Goal: Task Accomplishment & Management: Use online tool/utility

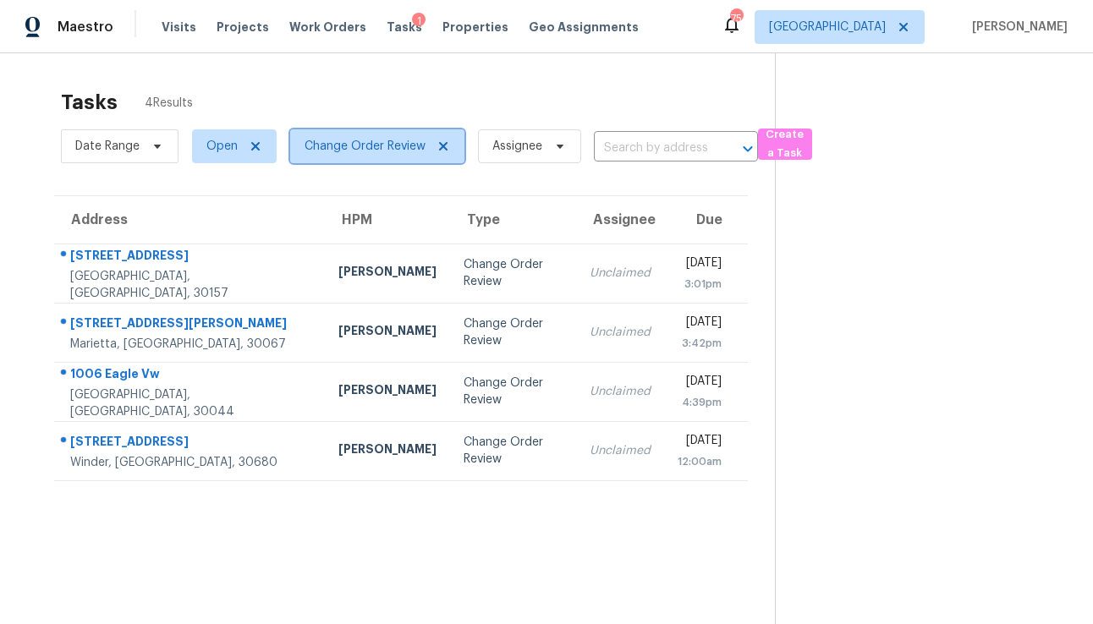
click at [444, 148] on icon at bounding box center [443, 146] width 8 height 8
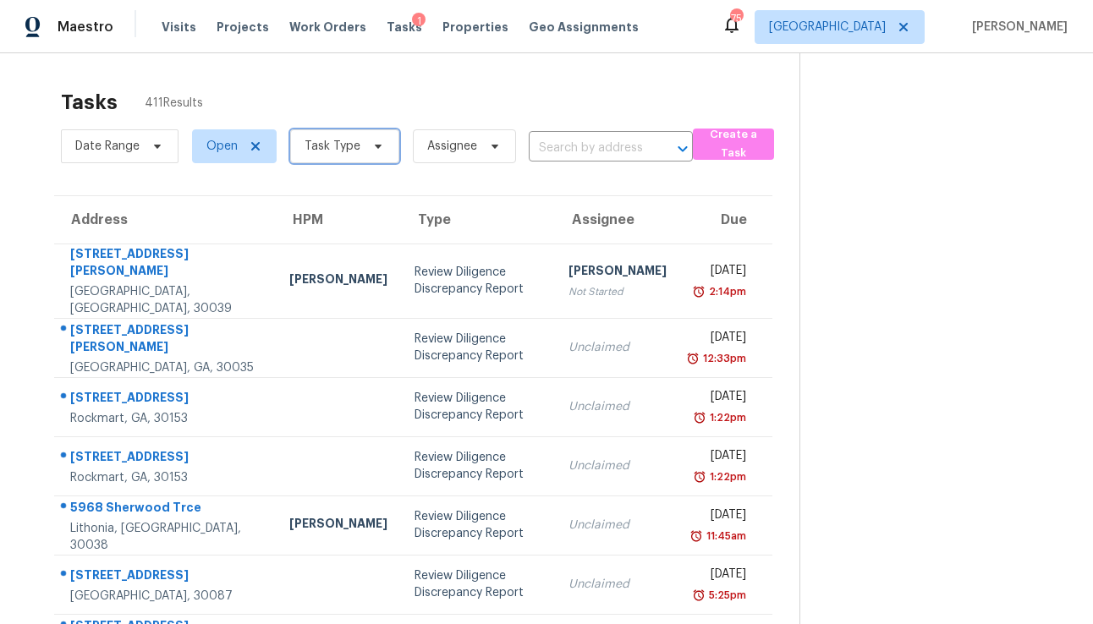
click at [342, 148] on span "Task Type" at bounding box center [333, 146] width 56 height 17
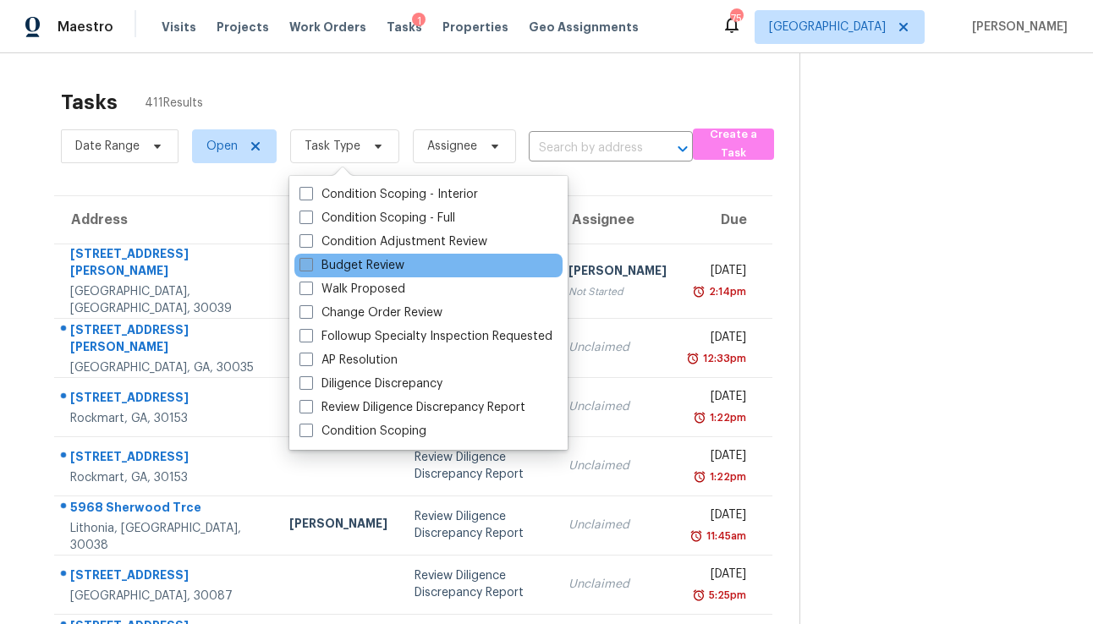
click at [327, 267] on label "Budget Review" at bounding box center [351, 265] width 105 height 17
click at [310, 267] on input "Budget Review" at bounding box center [304, 262] width 11 height 11
checkbox input "true"
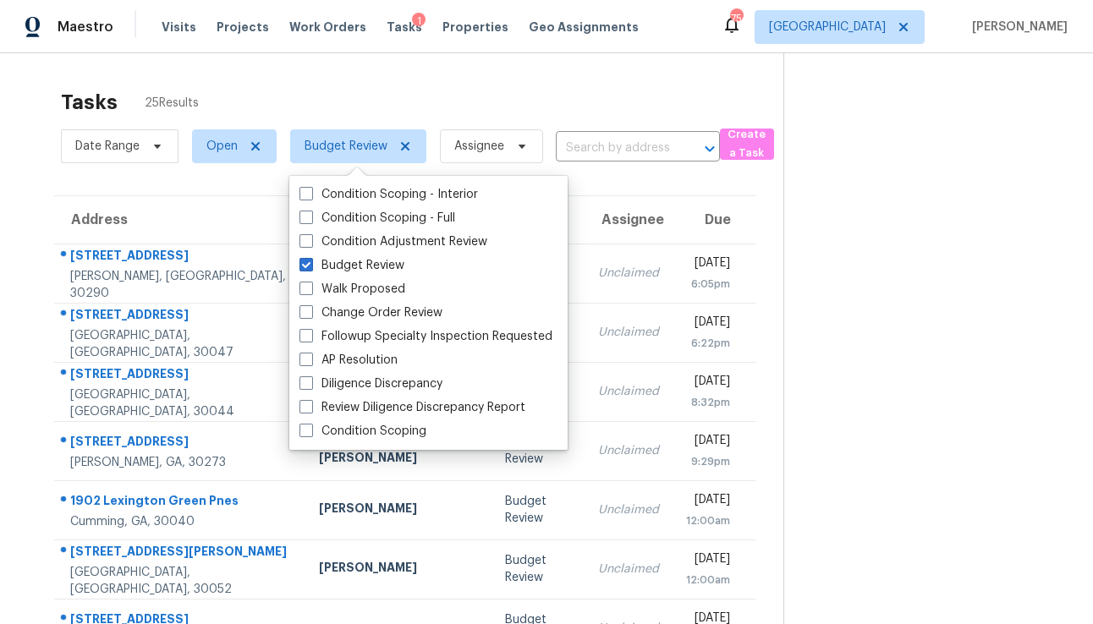
click at [296, 77] on div "Tasks 25 Results Date Range Open Budget Review Assignee ​ Create a Task Address…" at bounding box center [546, 467] width 1093 height 828
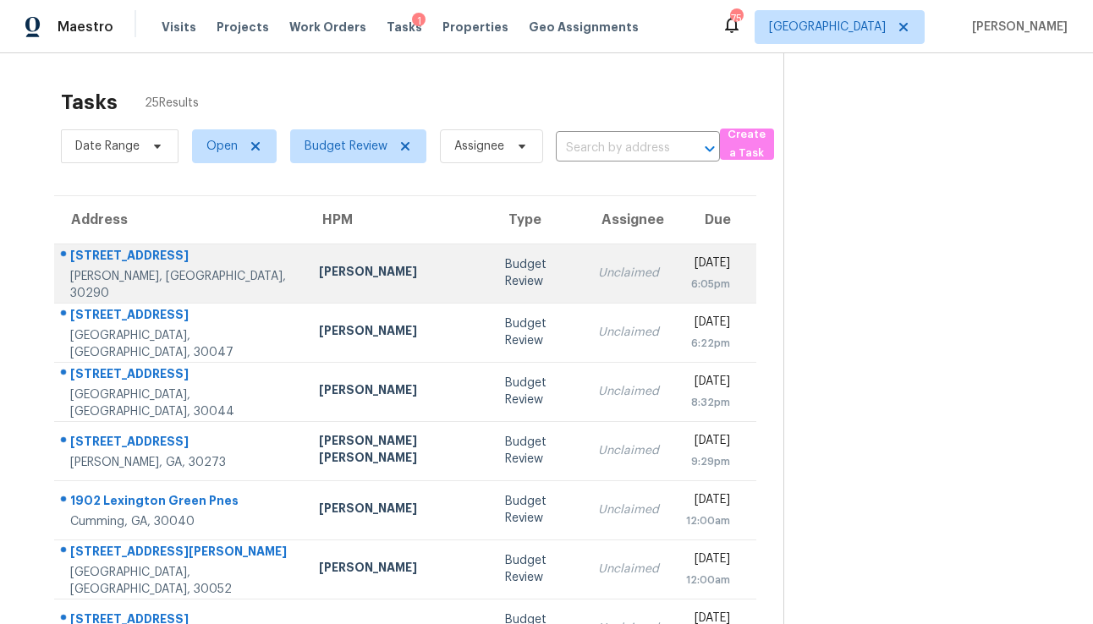
click at [585, 274] on td "Unclaimed" at bounding box center [629, 273] width 88 height 59
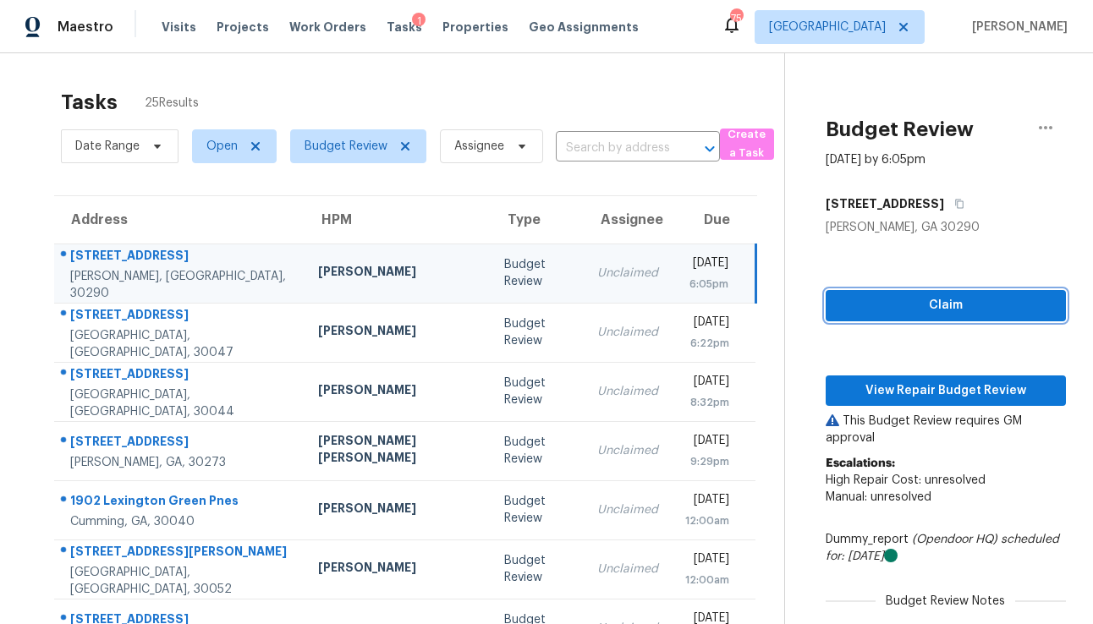
click at [863, 306] on span "Claim" at bounding box center [945, 305] width 213 height 21
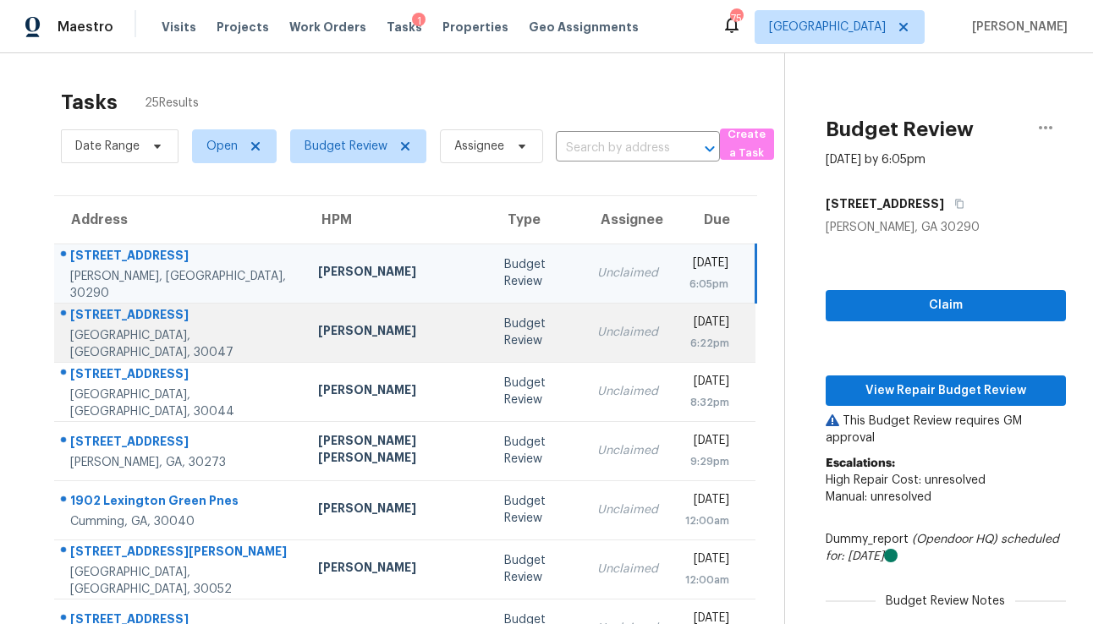
click at [672, 352] on td "[DATE] 6:22pm" at bounding box center [714, 332] width 84 height 59
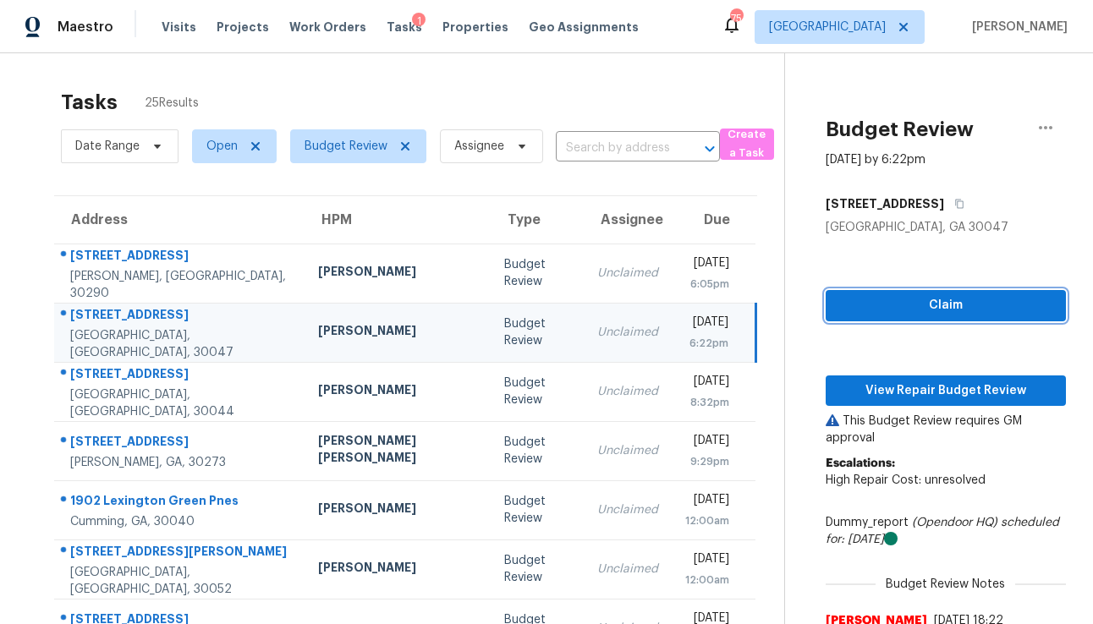
click at [871, 300] on span "Claim" at bounding box center [945, 305] width 213 height 21
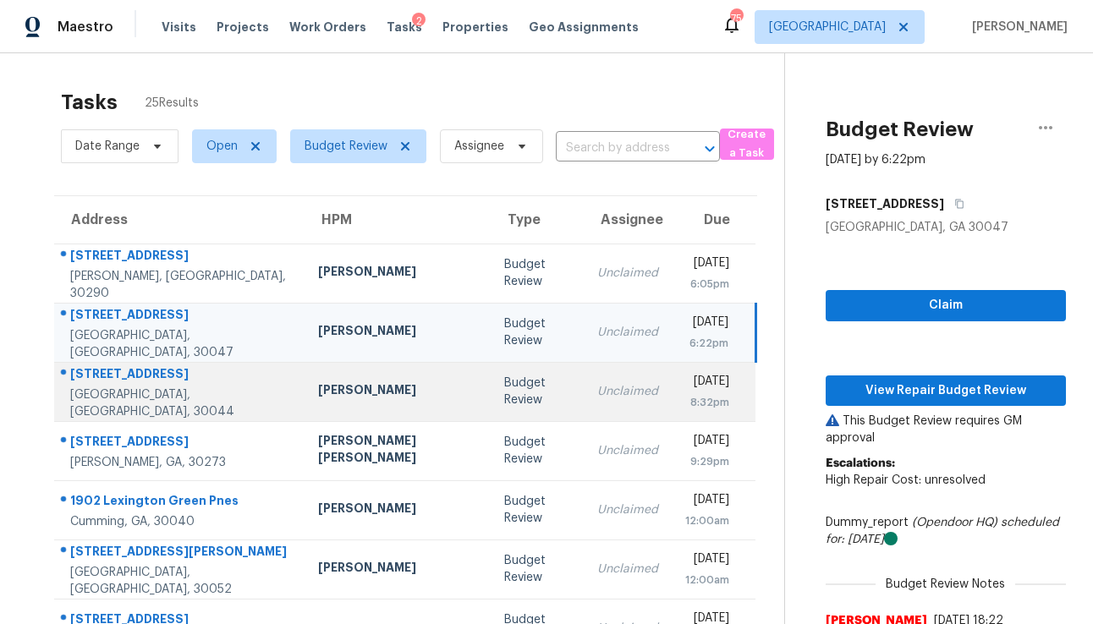
click at [584, 411] on td "Unclaimed" at bounding box center [628, 391] width 88 height 59
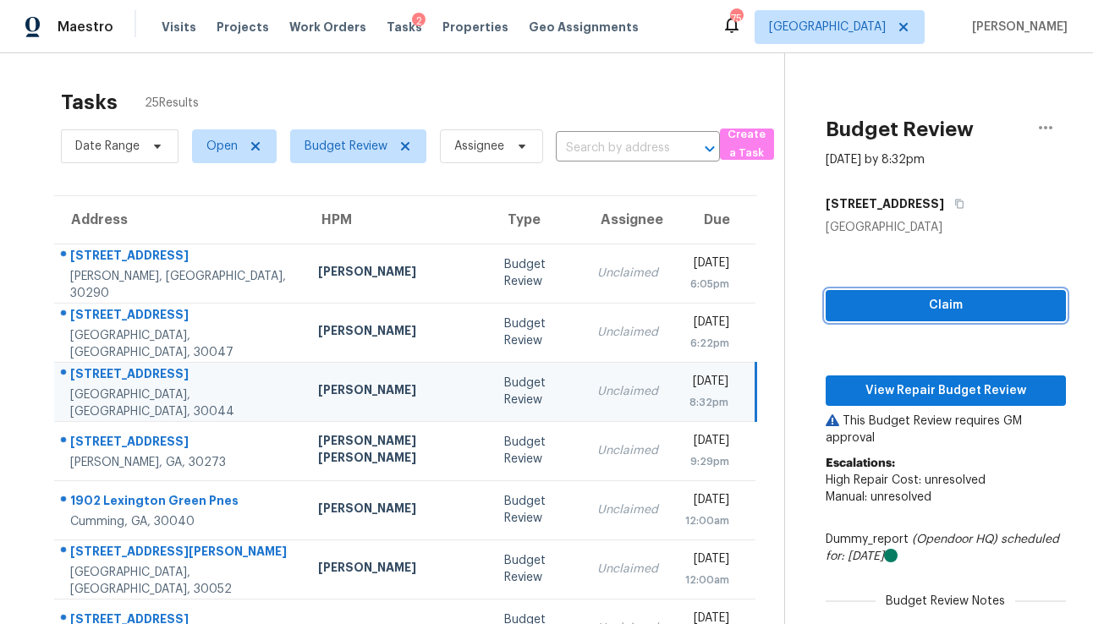
click at [849, 315] on span "Claim" at bounding box center [945, 305] width 213 height 21
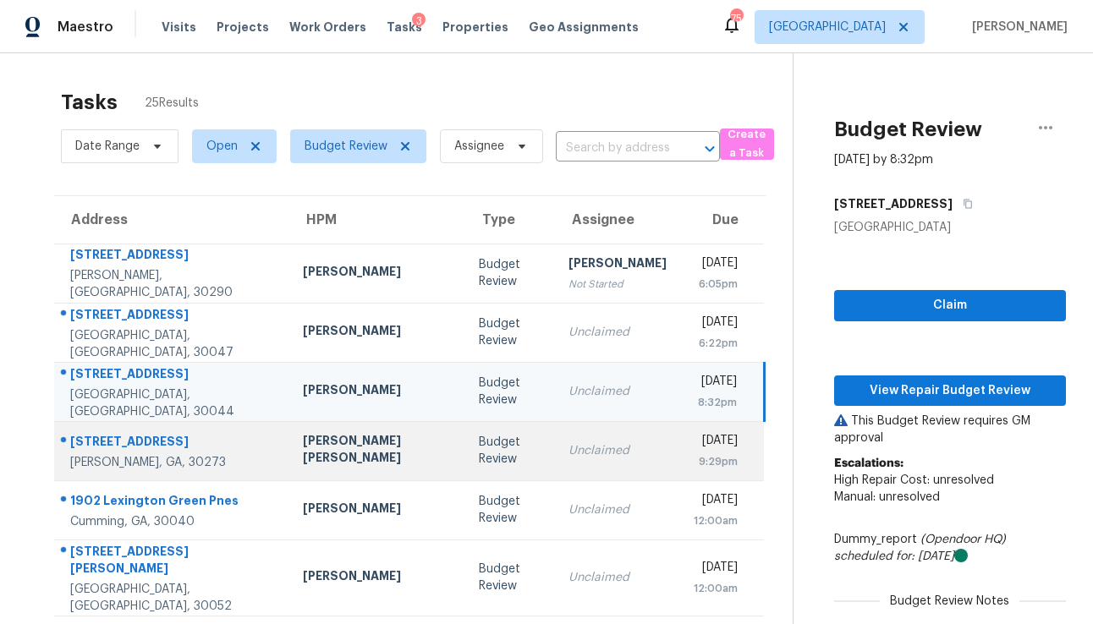
click at [569, 448] on div "Unclaimed" at bounding box center [618, 450] width 98 height 17
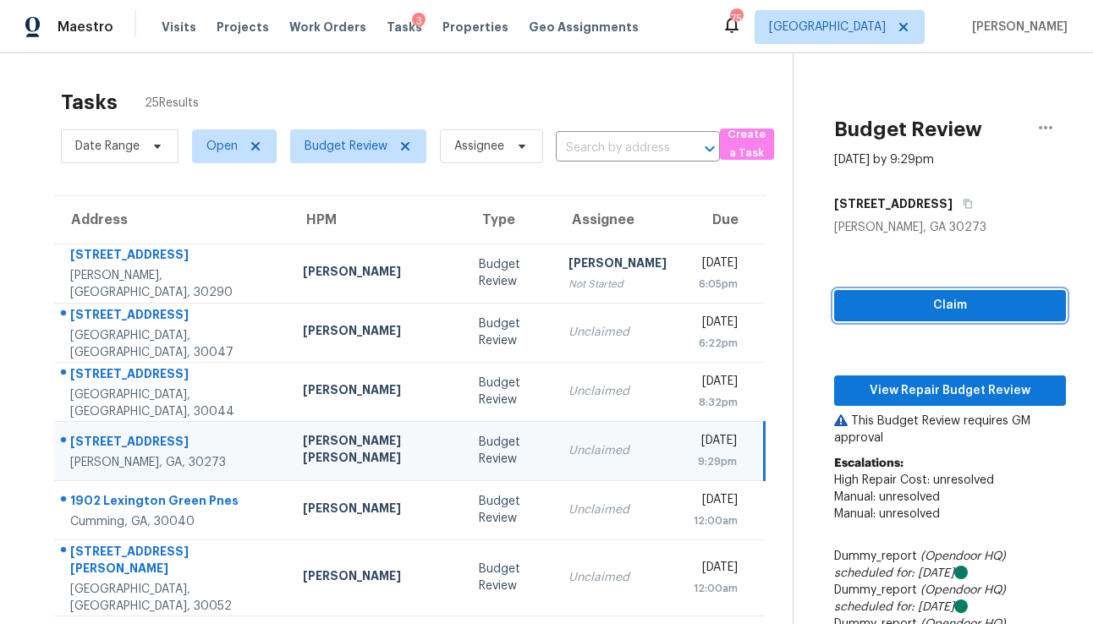
click at [860, 312] on span "Claim" at bounding box center [950, 305] width 205 height 21
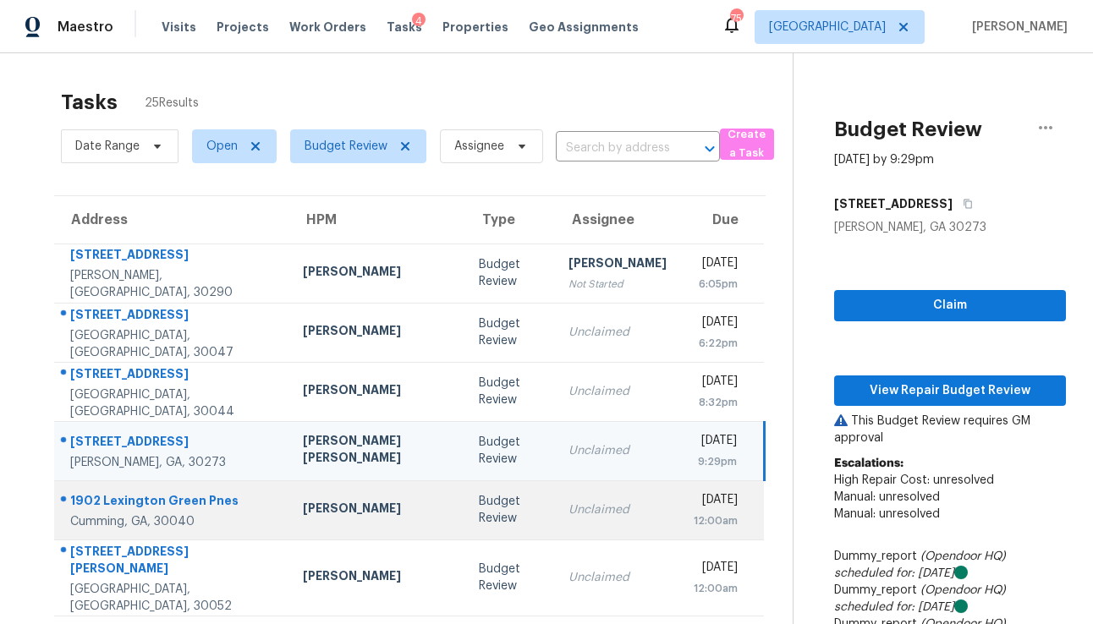
click at [569, 517] on div "Unclaimed" at bounding box center [618, 510] width 98 height 17
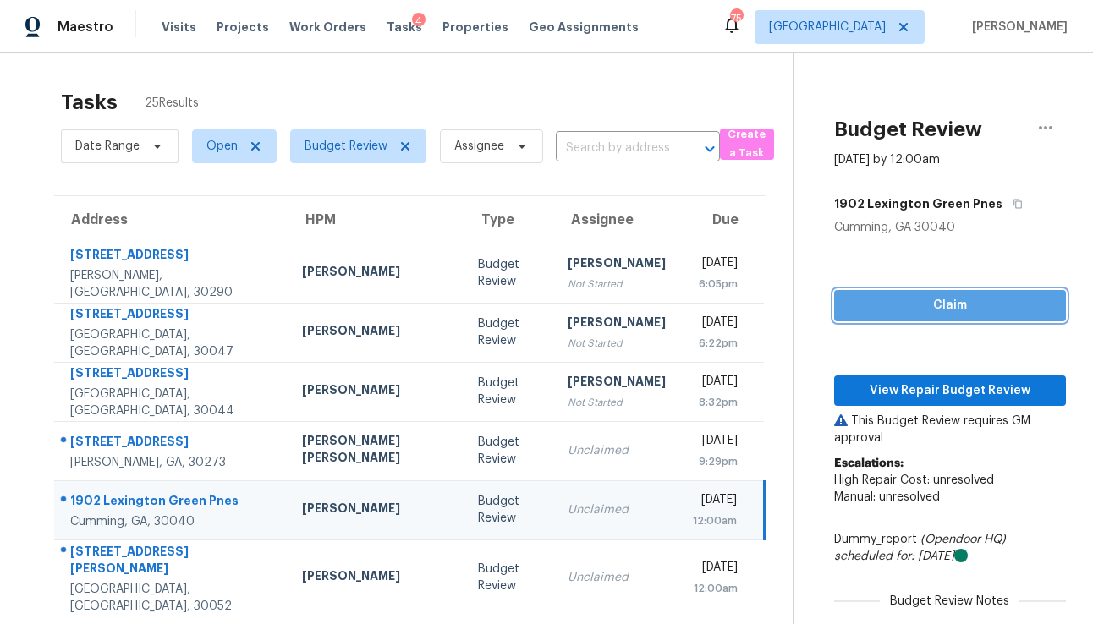
click at [848, 307] on span "Claim" at bounding box center [950, 305] width 205 height 21
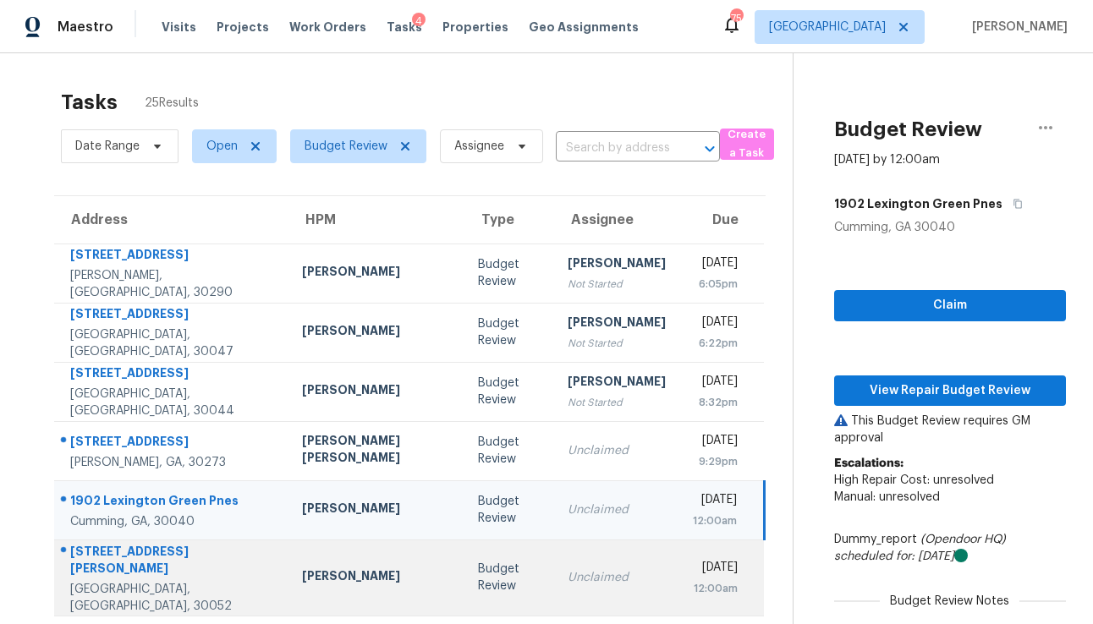
click at [568, 569] on div "Unclaimed" at bounding box center [617, 577] width 98 height 17
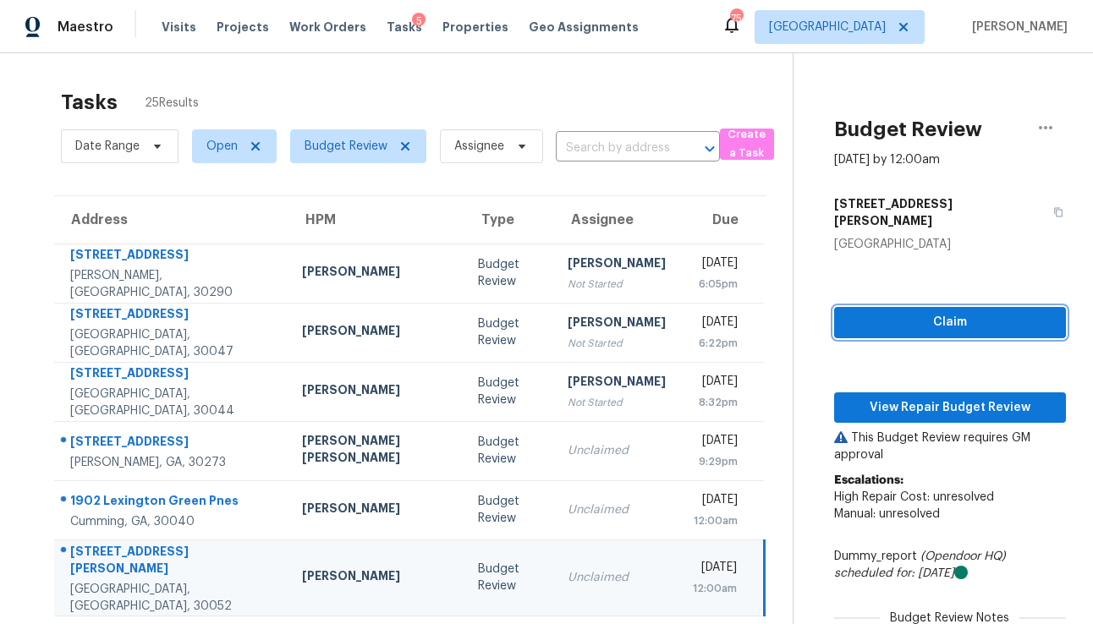
click at [877, 312] on span "Claim" at bounding box center [950, 322] width 205 height 21
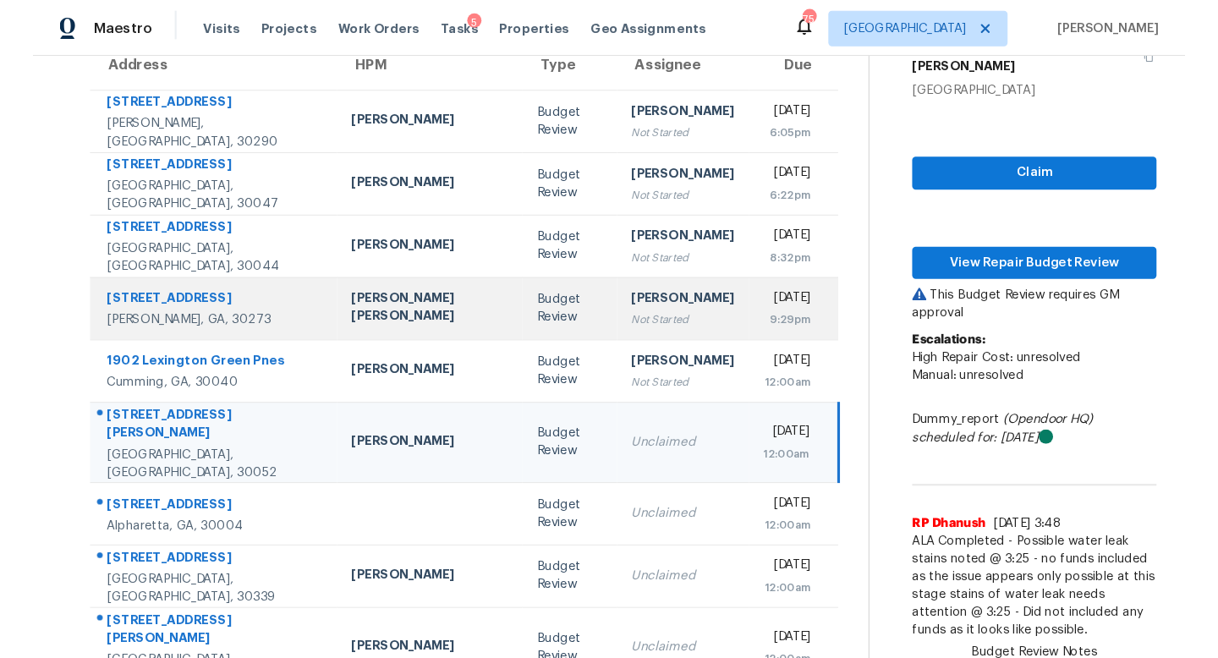
scroll to position [165, 0]
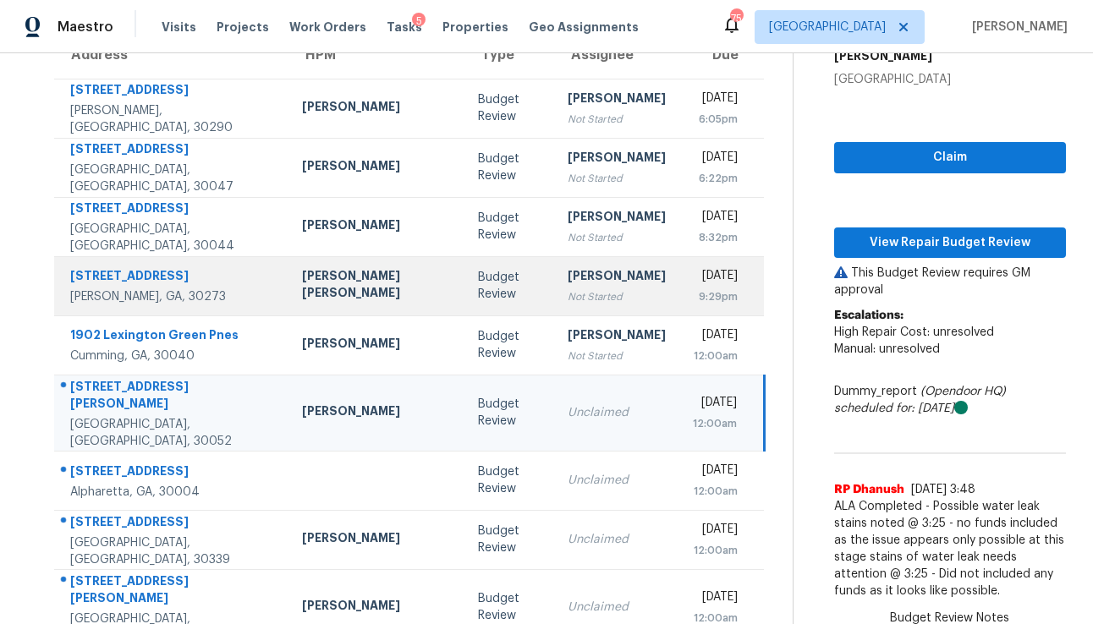
click at [568, 472] on div "Unclaimed" at bounding box center [617, 480] width 98 height 17
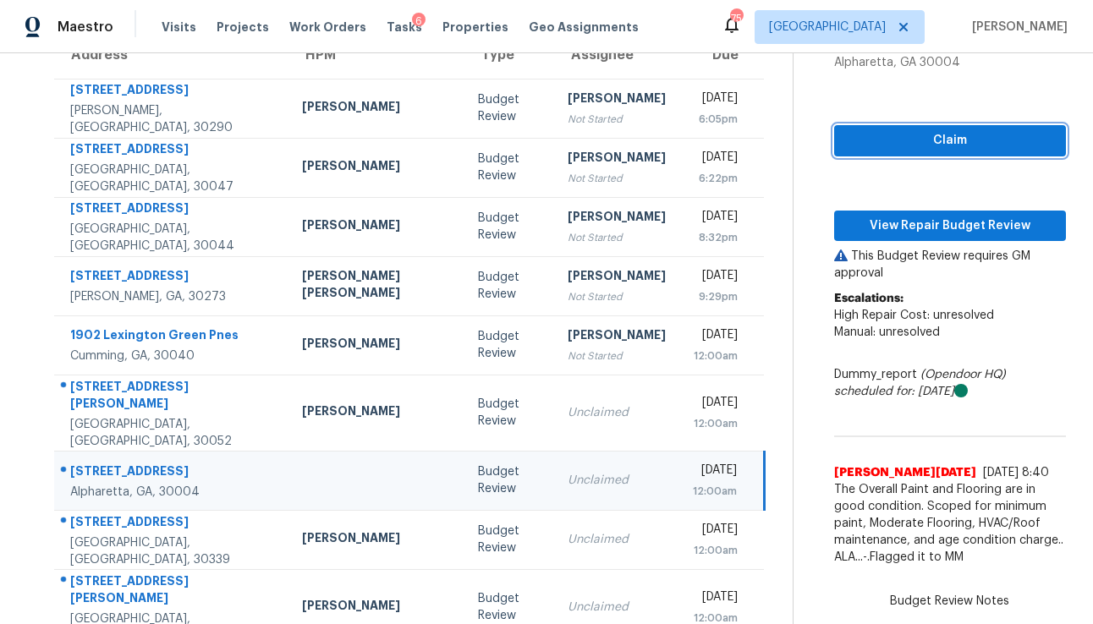
click at [954, 130] on span "Claim" at bounding box center [950, 140] width 205 height 21
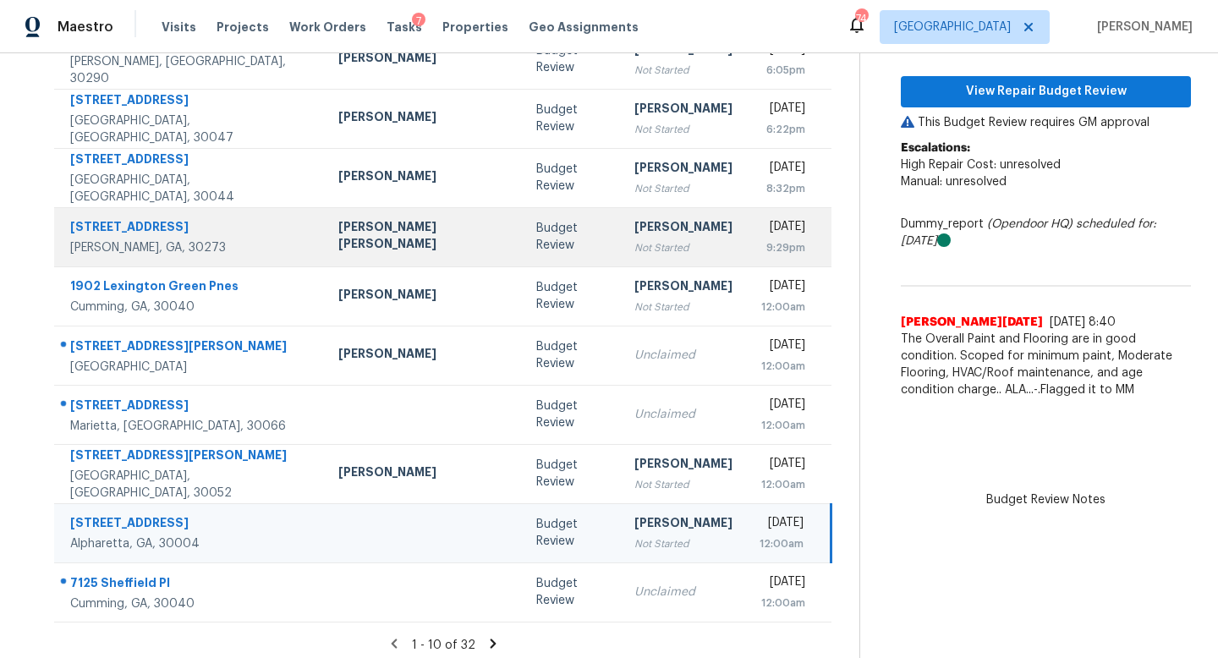
scroll to position [223, 0]
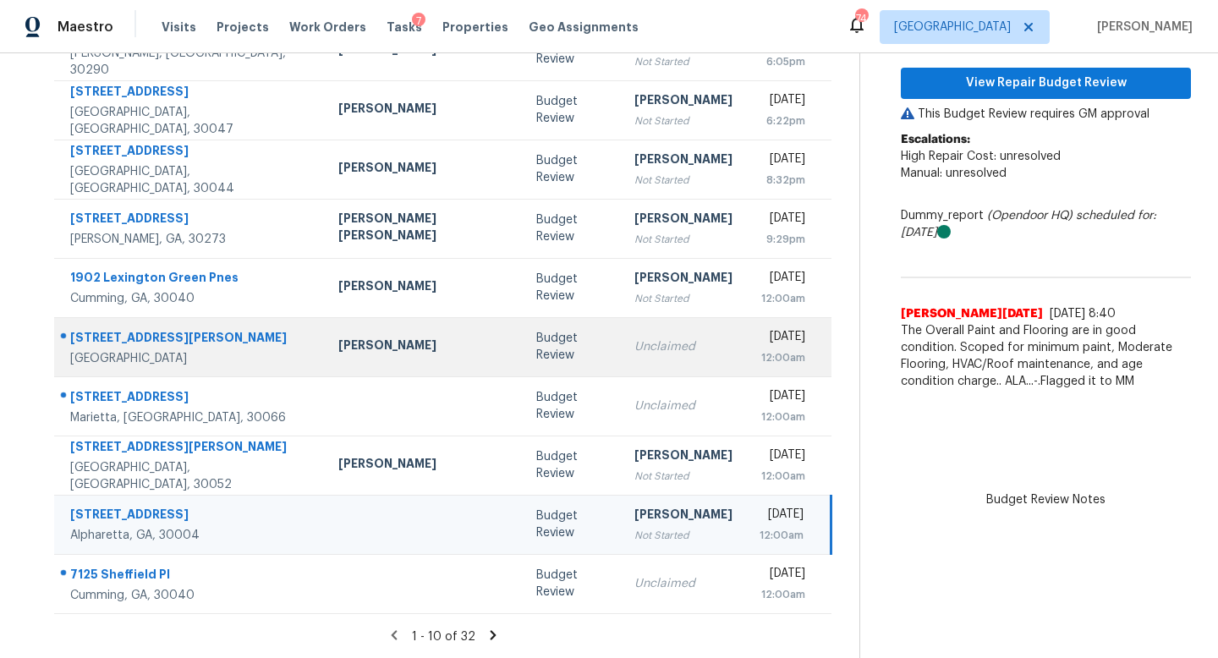
click at [635, 347] on div "Unclaimed" at bounding box center [684, 346] width 98 height 17
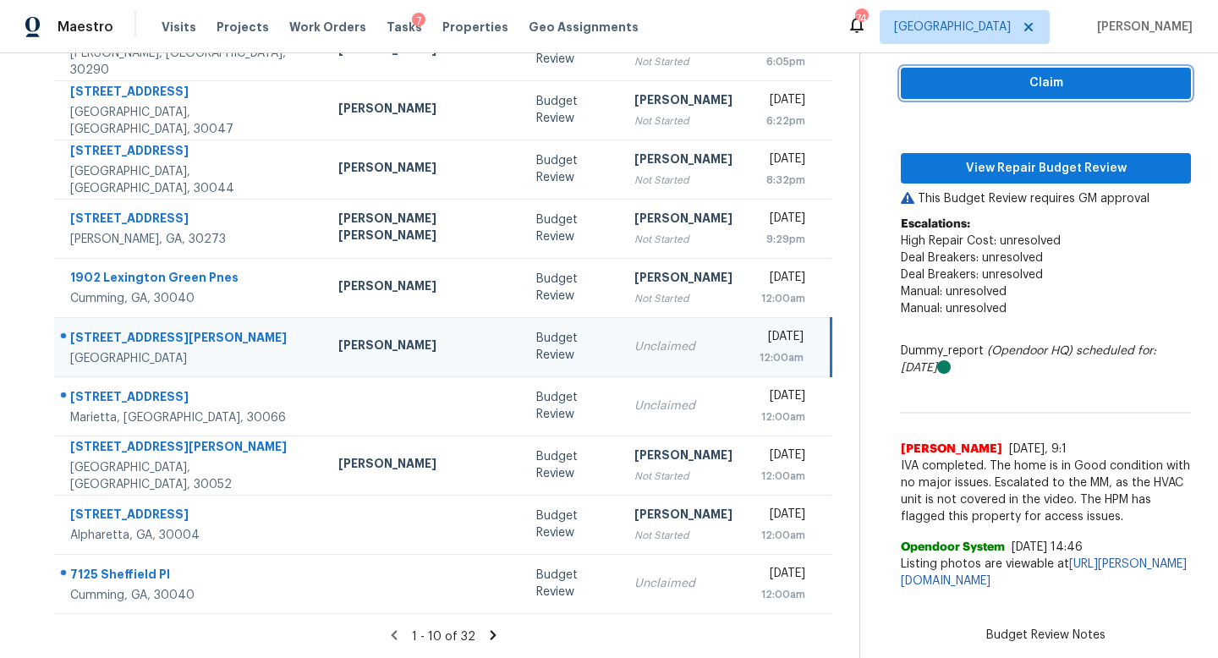
click at [970, 84] on span "Claim" at bounding box center [1046, 83] width 263 height 21
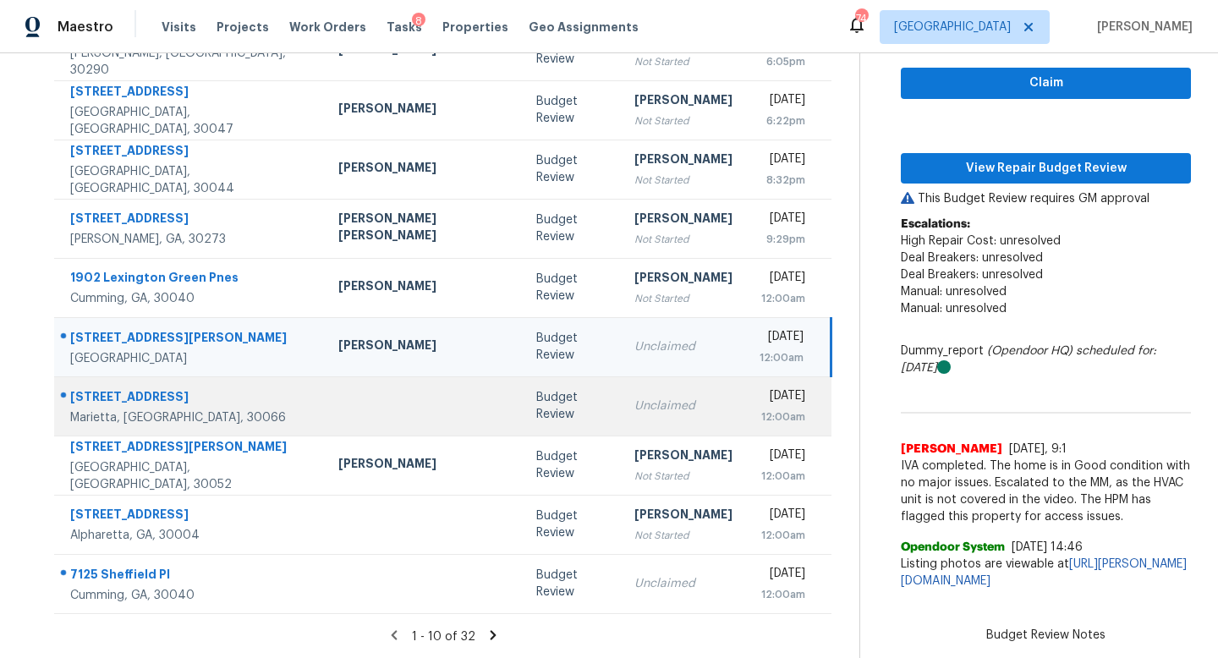
click at [635, 403] on div "Unclaimed" at bounding box center [684, 406] width 98 height 17
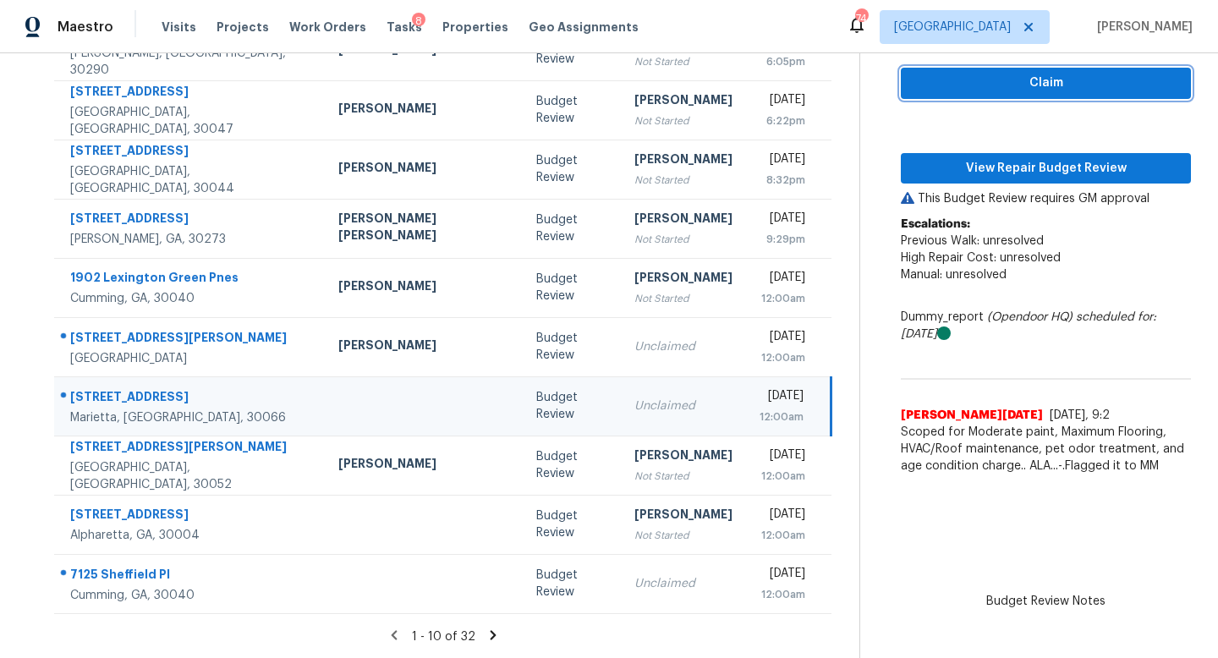
click at [999, 85] on span "Claim" at bounding box center [1046, 83] width 263 height 21
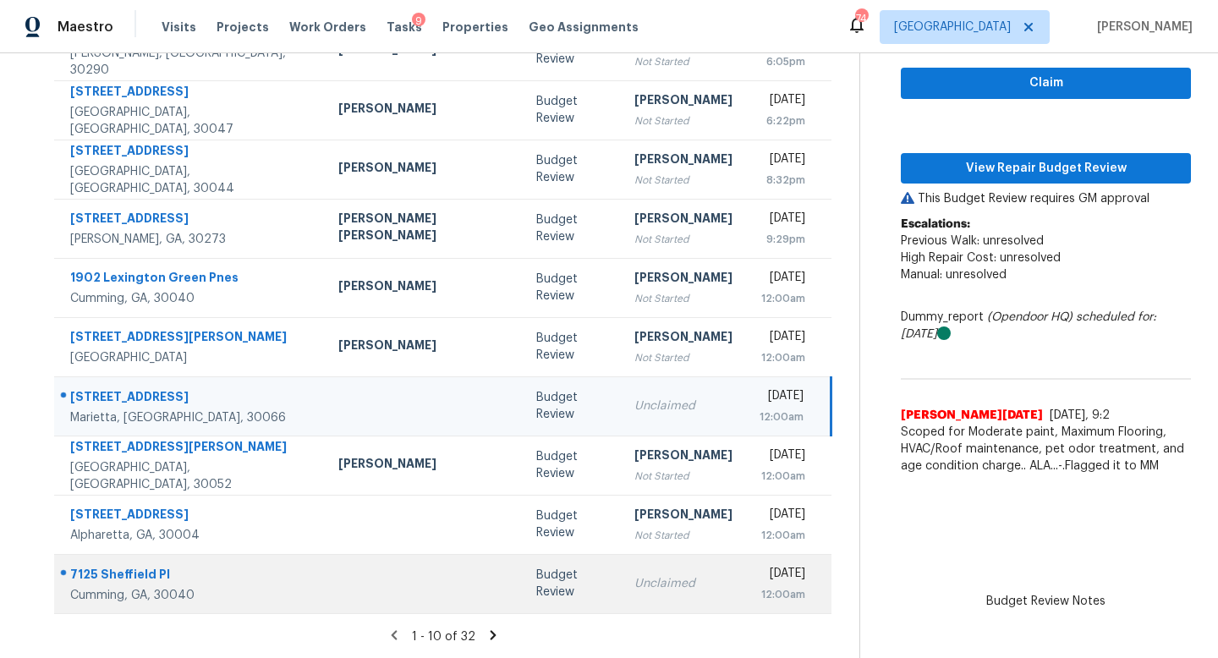
click at [635, 586] on div "Unclaimed" at bounding box center [684, 583] width 98 height 17
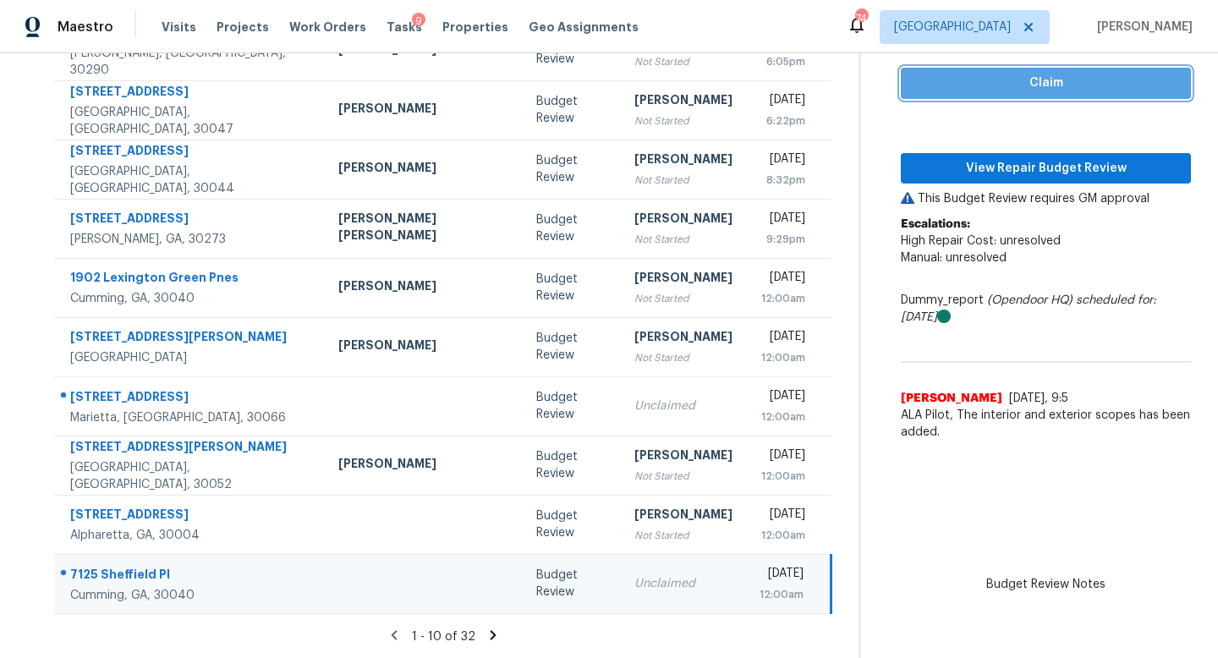
click at [997, 78] on span "Claim" at bounding box center [1046, 83] width 263 height 21
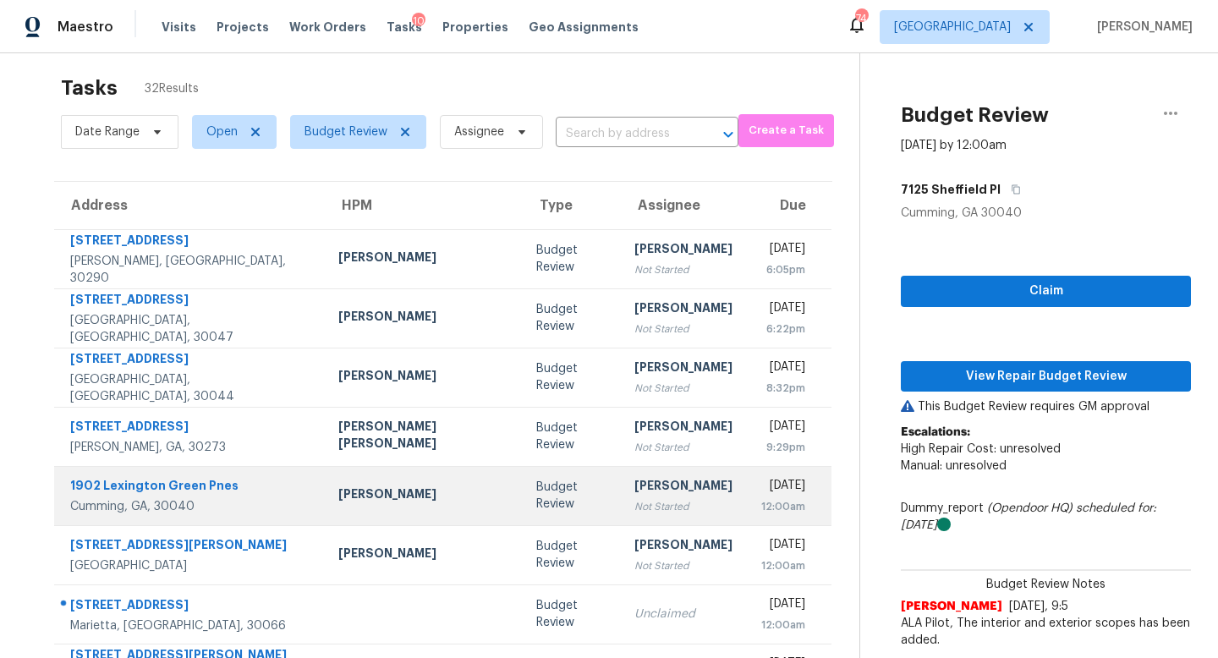
scroll to position [14, 0]
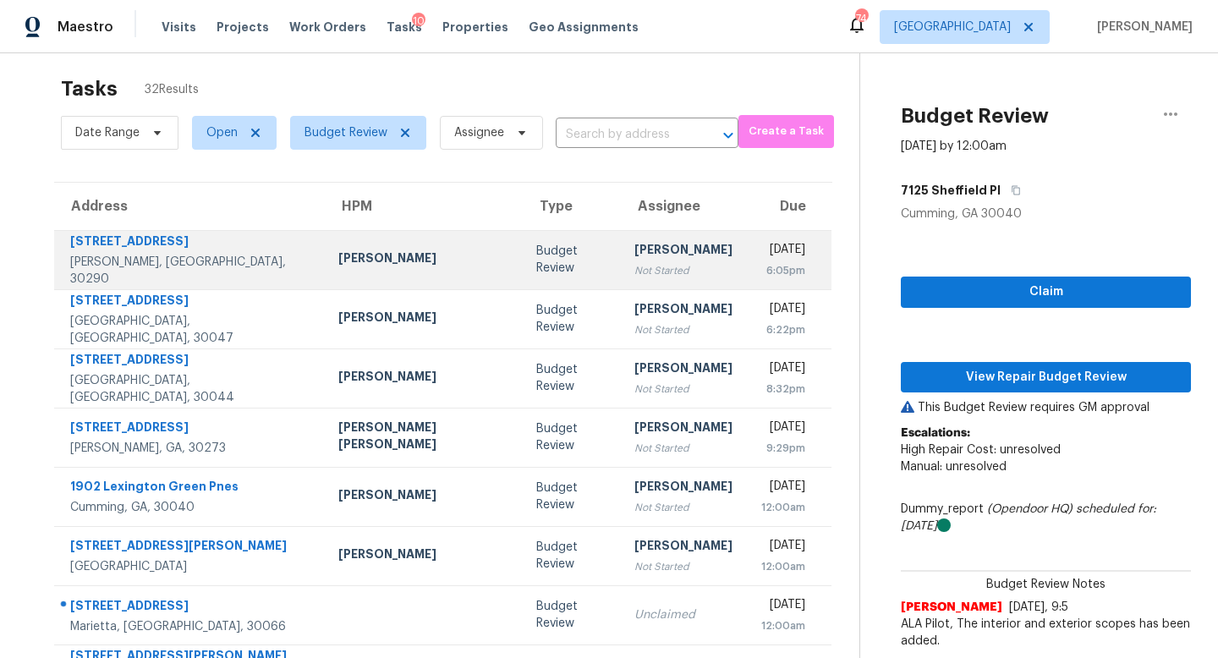
click at [635, 262] on div "Not Started" at bounding box center [684, 270] width 98 height 17
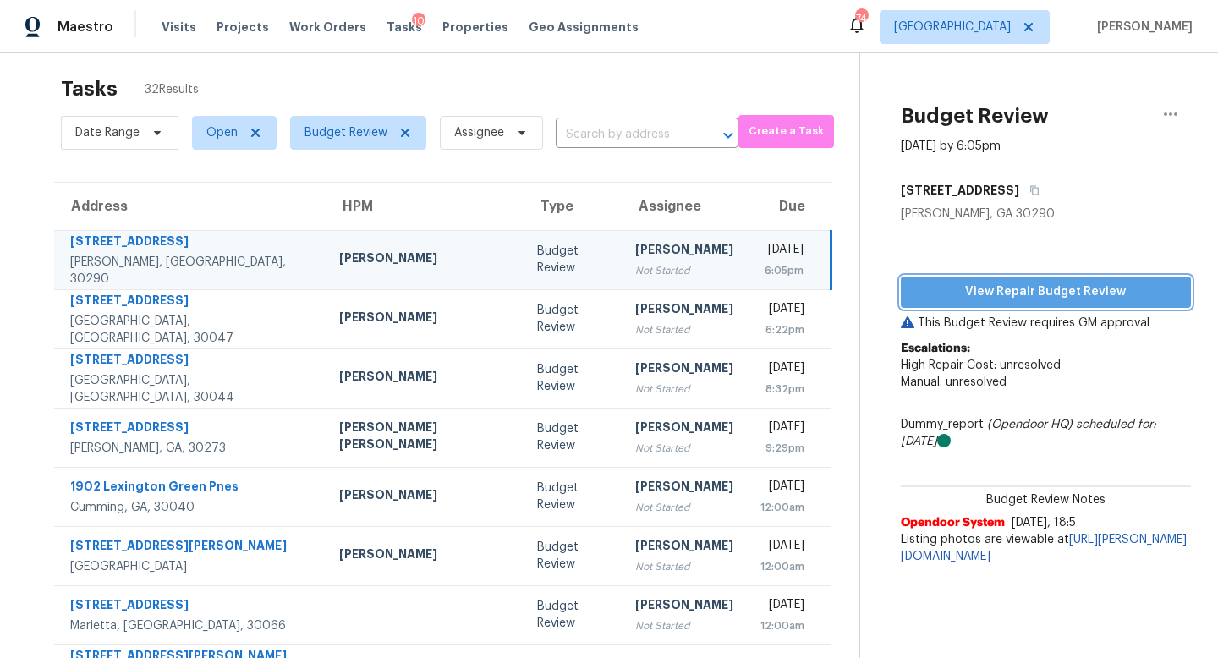
click at [934, 286] on span "View Repair Budget Review" at bounding box center [1046, 292] width 263 height 21
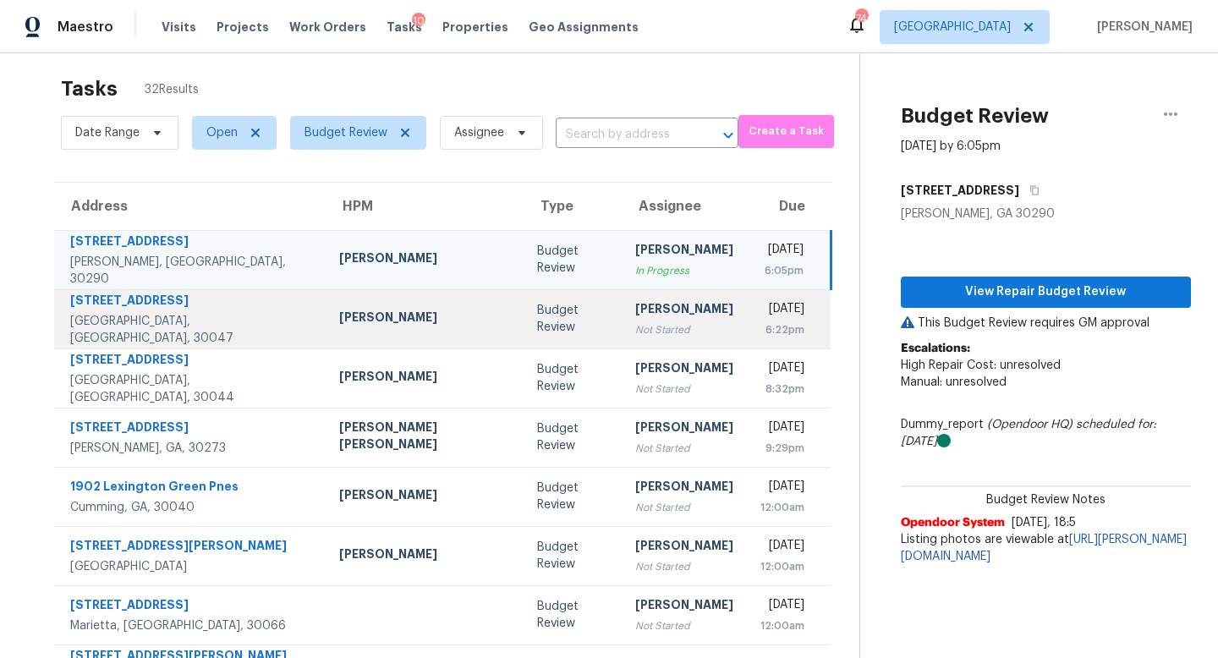
click at [635, 329] on div "Not Started" at bounding box center [684, 329] width 98 height 17
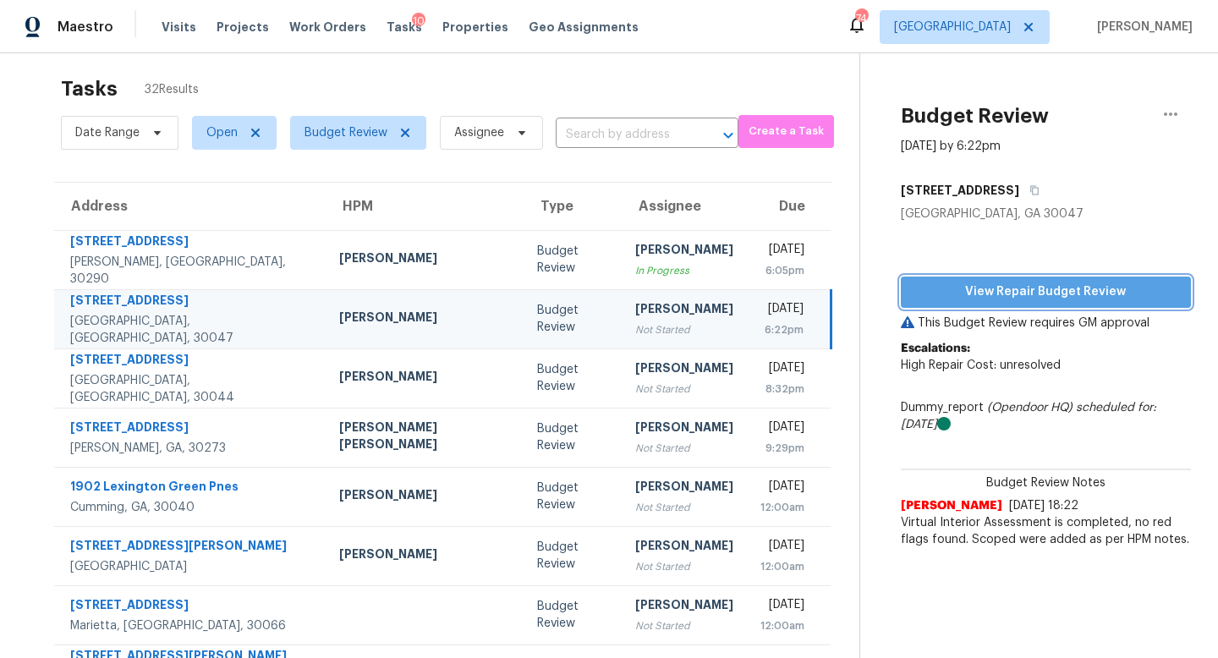
click at [925, 299] on span "View Repair Budget Review" at bounding box center [1046, 292] width 263 height 21
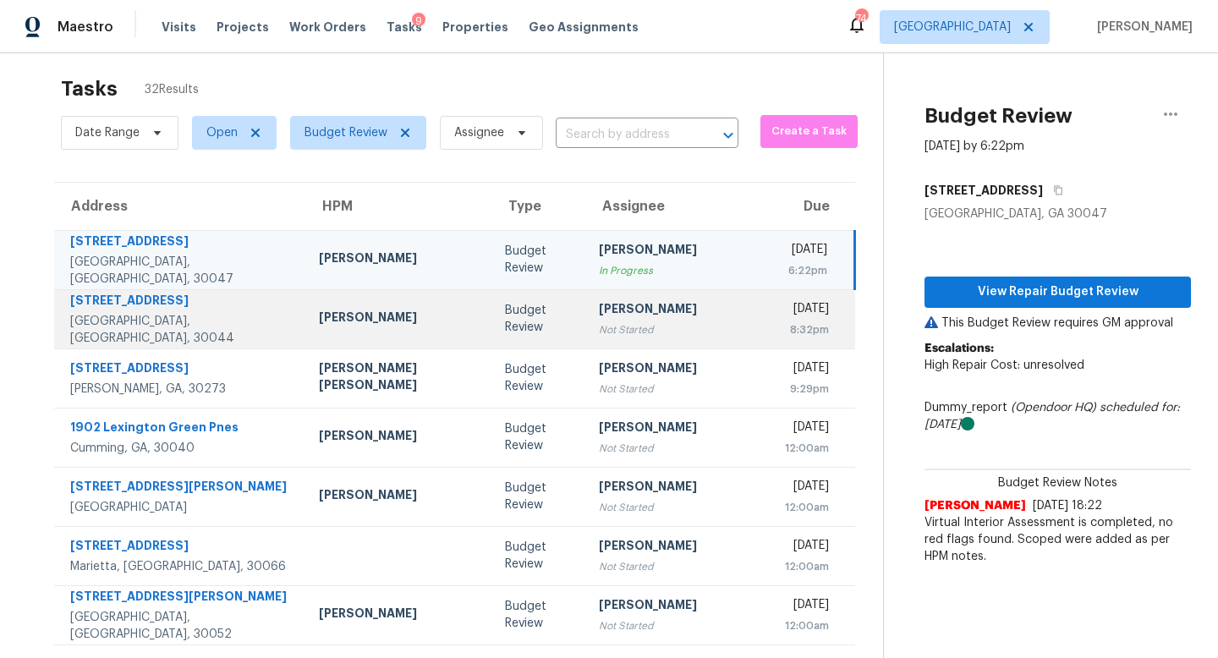
click at [585, 318] on td "[PERSON_NAME] Not Started" at bounding box center [678, 318] width 186 height 59
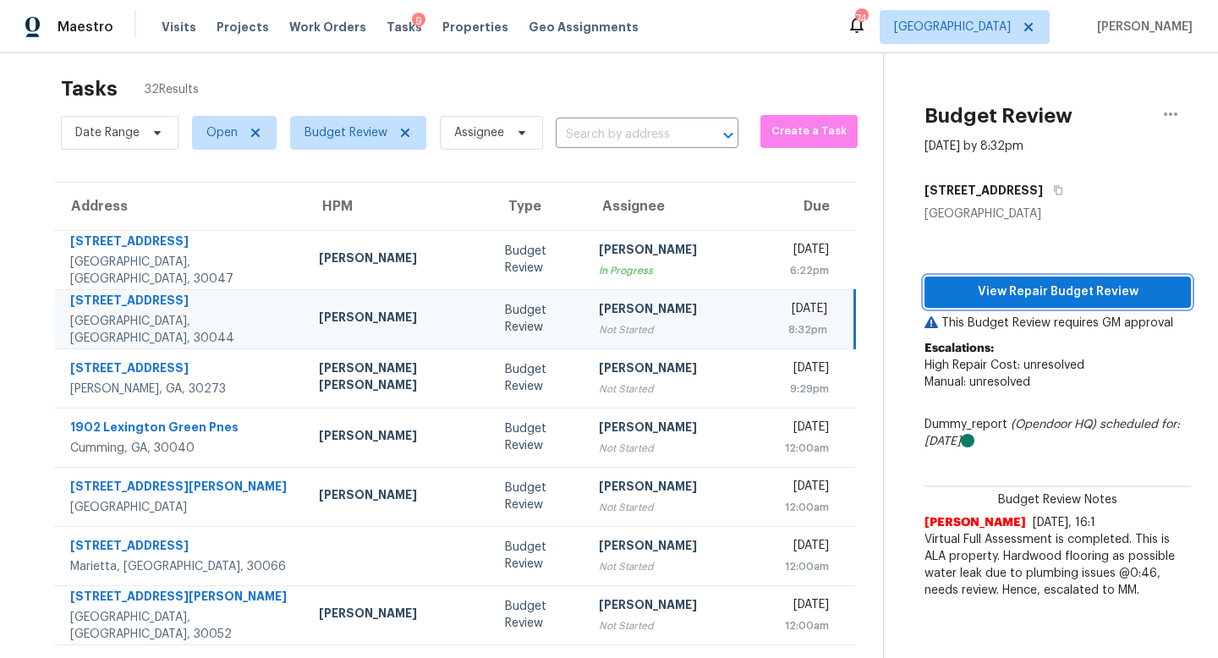
click at [938, 294] on span "View Repair Budget Review" at bounding box center [1057, 292] width 239 height 21
